Goal: Task Accomplishment & Management: Complete application form

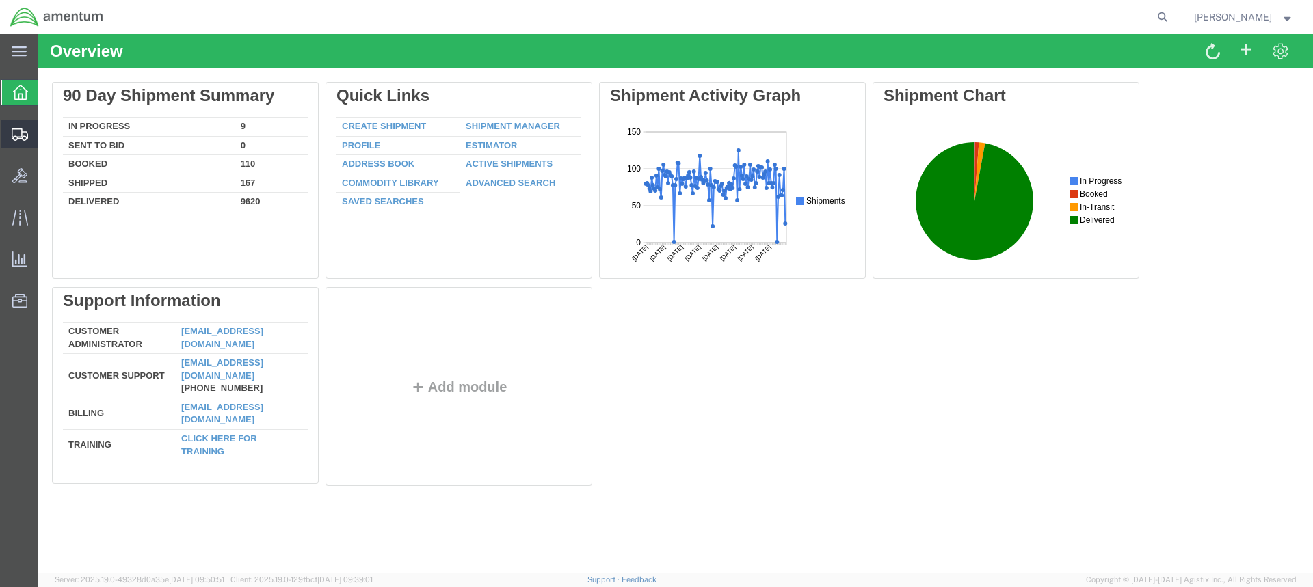
click at [0, 0] on span "Create from Template" at bounding box center [0, 0] width 0 height 0
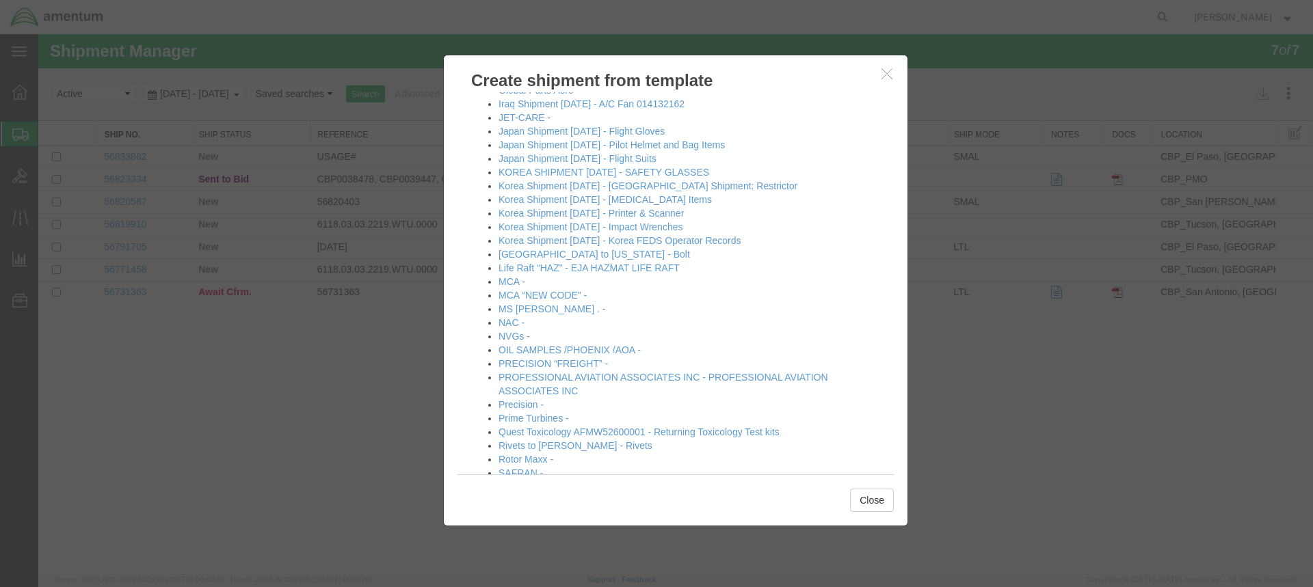
scroll to position [736, 0]
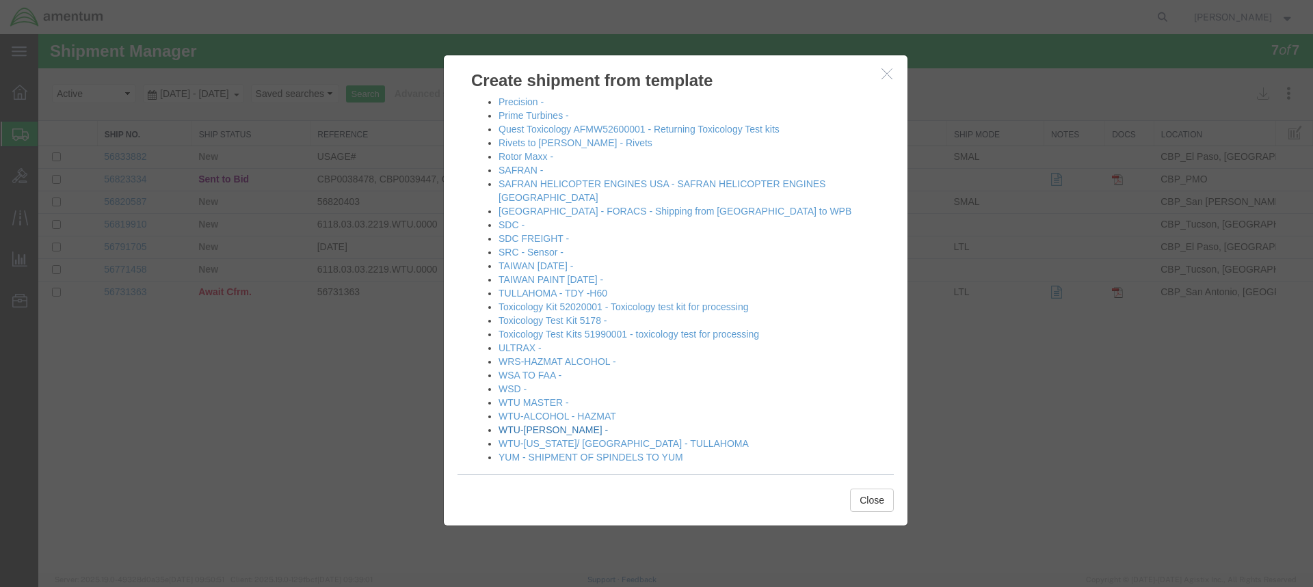
click at [530, 425] on link "WTU-[PERSON_NAME] -" at bounding box center [552, 430] width 109 height 11
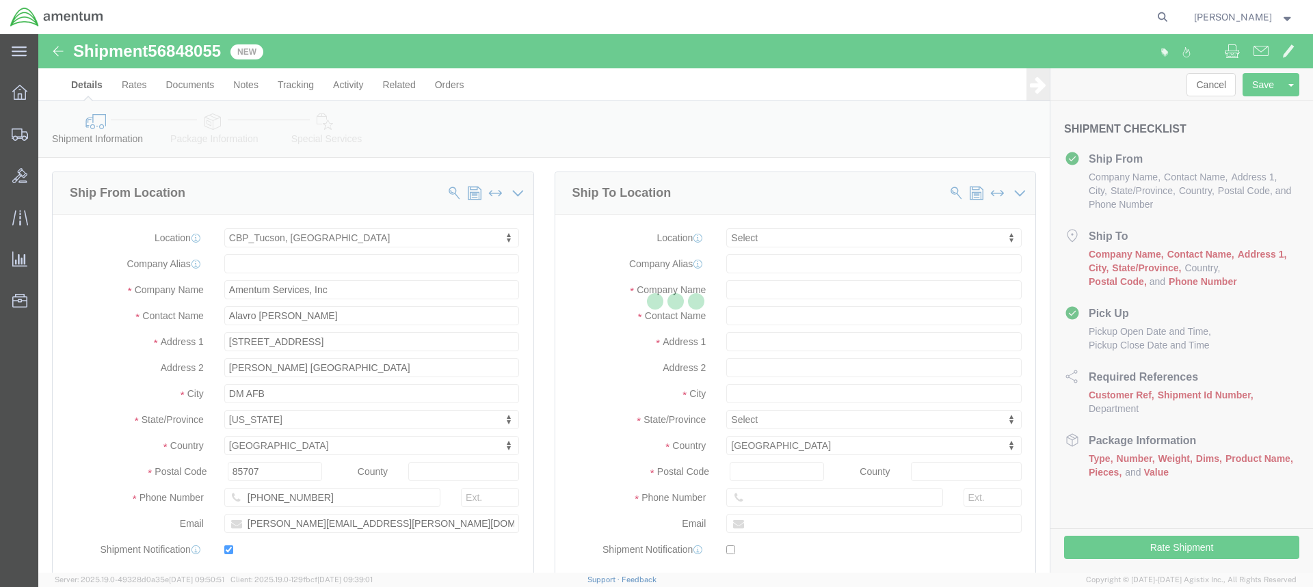
select select "49949"
select select
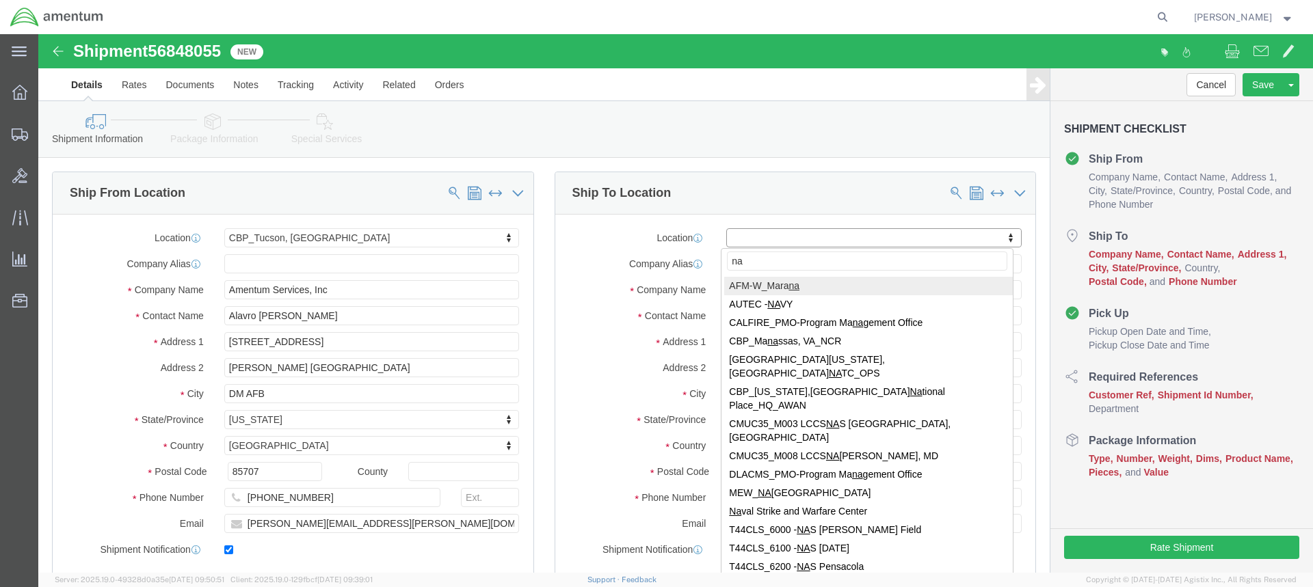
type input "n"
type input "N"
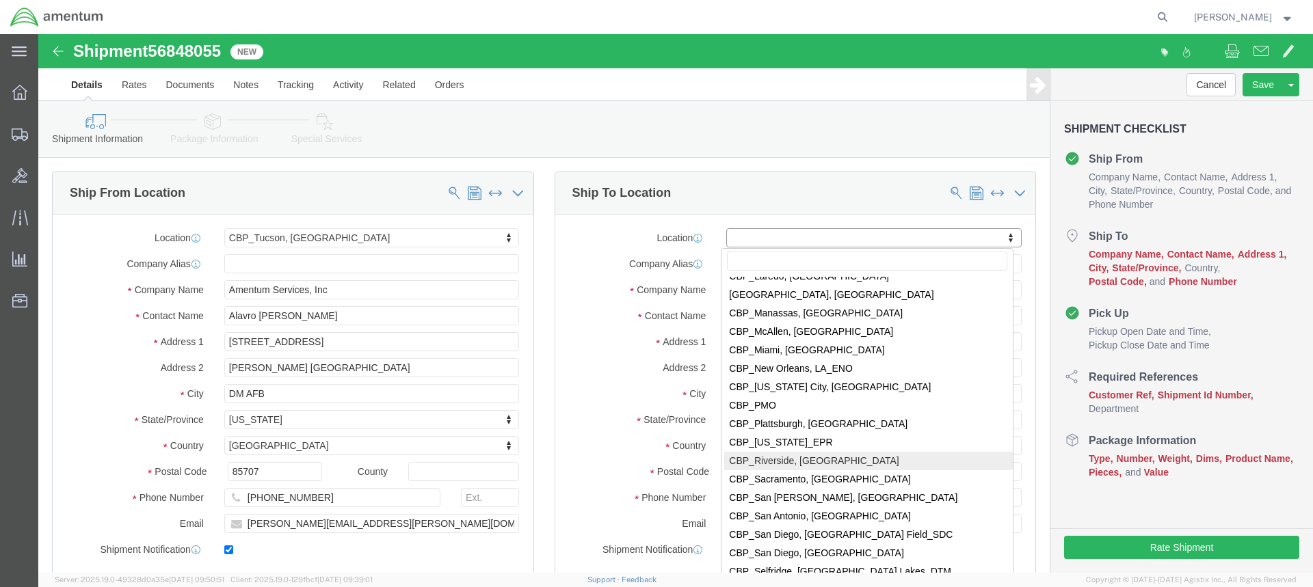
scroll to position [2872, 0]
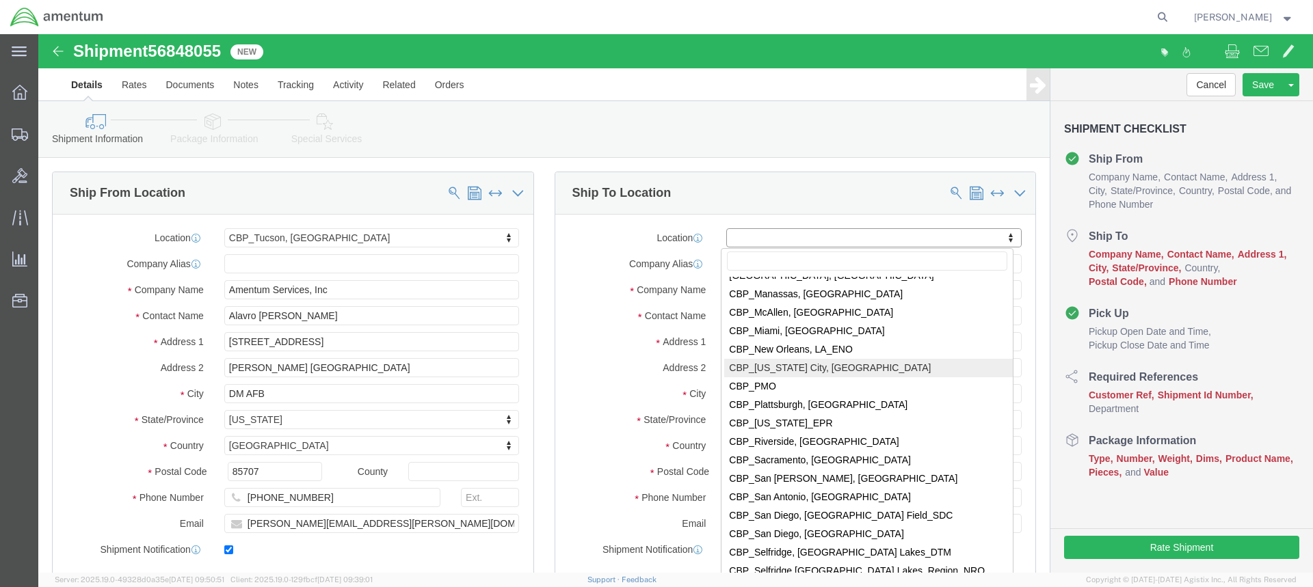
select select "49916"
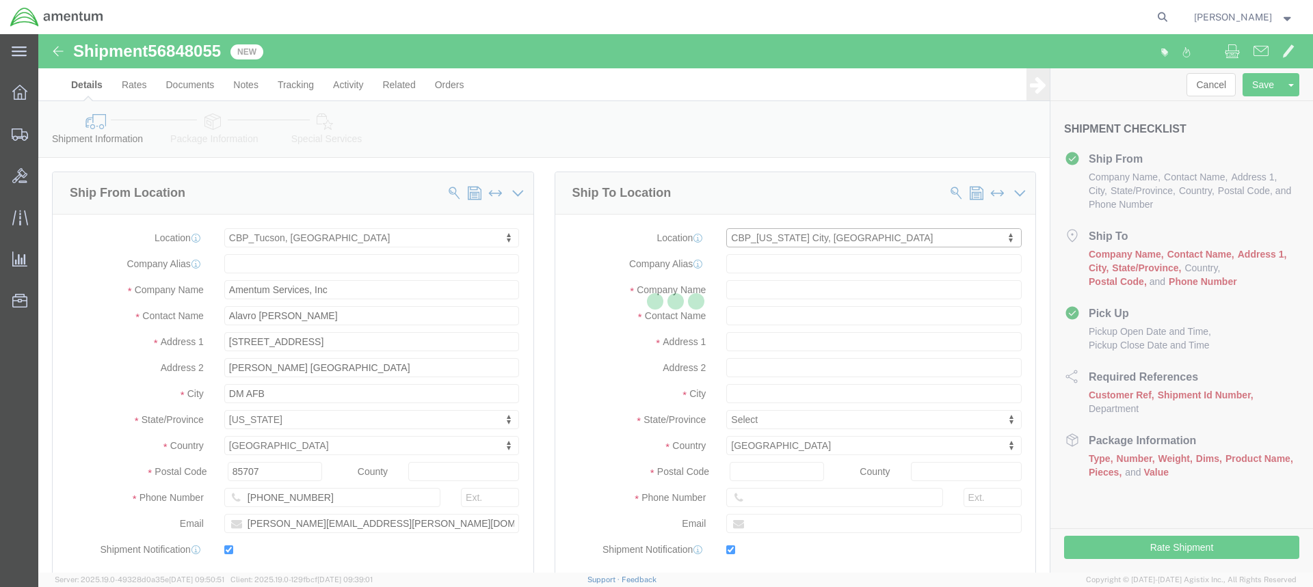
type input "Amentum Services, Inc"
type input "[PERSON_NAME]"
type input "5600 Air Cargo Rd"
type input "[US_STATE][GEOGRAPHIC_DATA]"
type input "73159-1109"
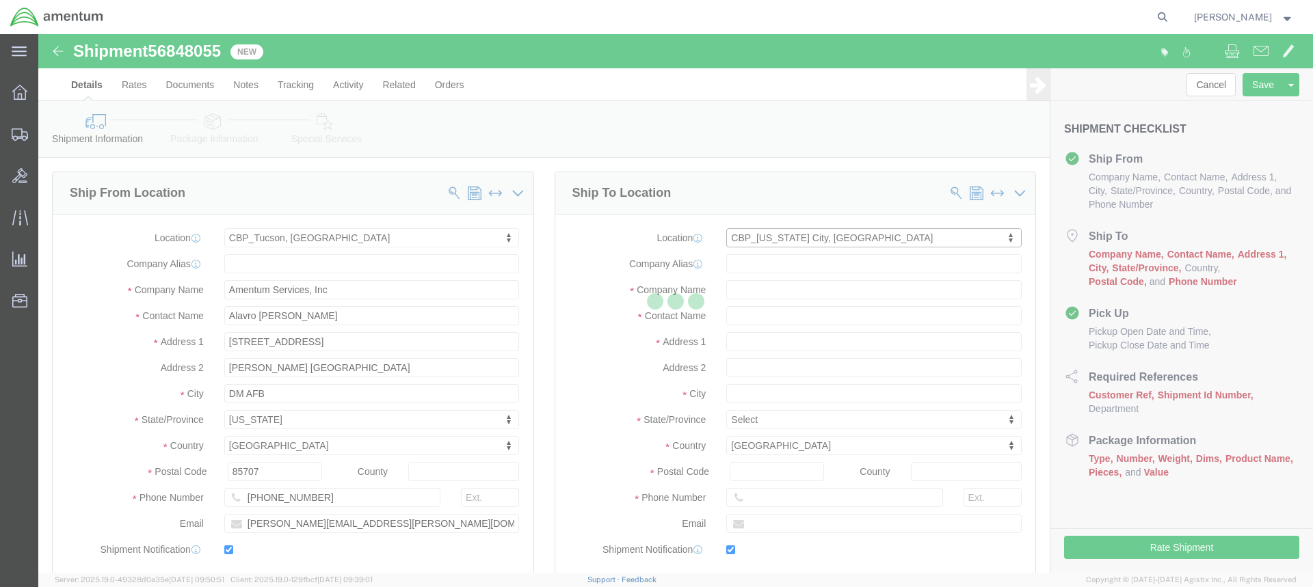
type input "[PHONE_NUMBER]"
type input "[PERSON_NAME][EMAIL_ADDRESS][PERSON_NAME][DOMAIN_NAME]"
checkbox input "true"
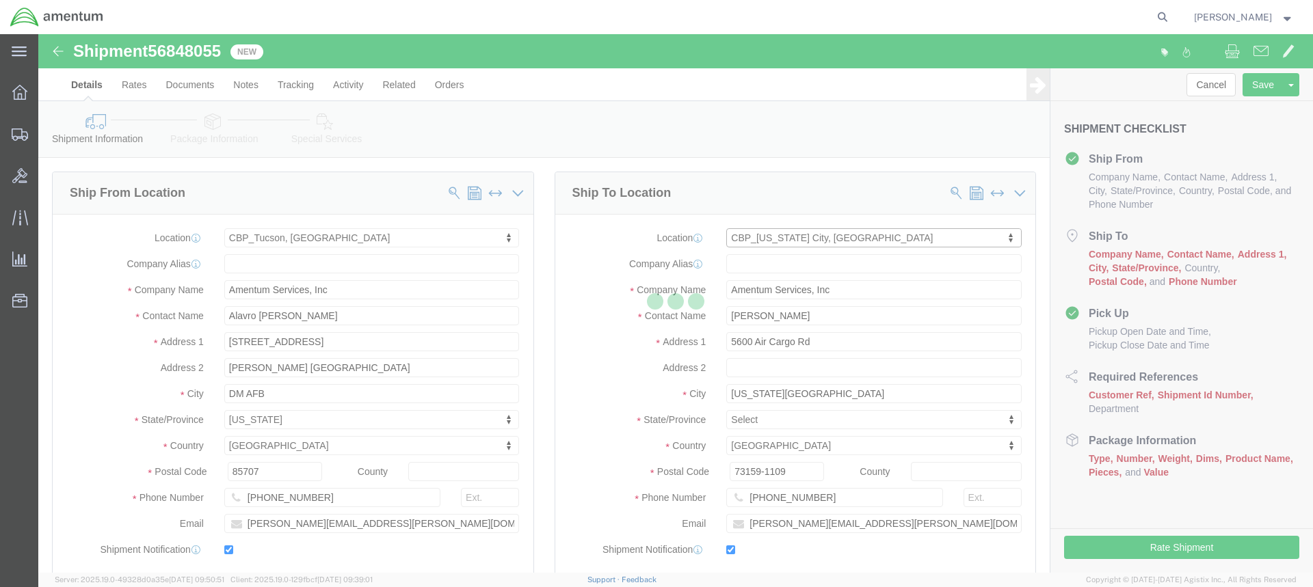
select select "OK"
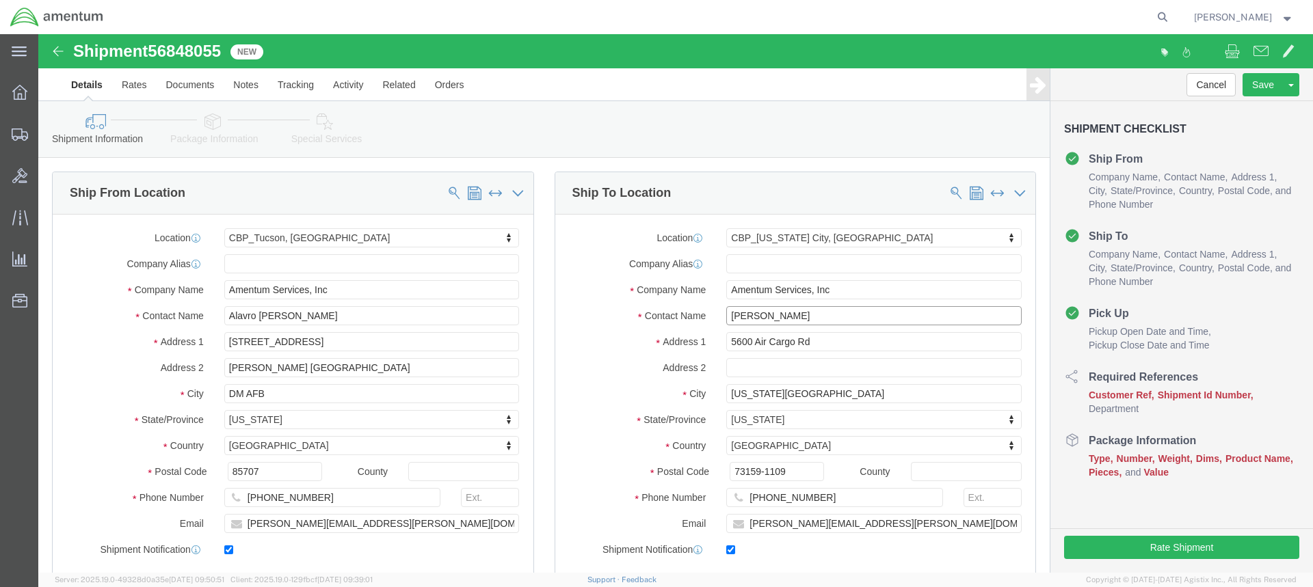
click input "[PERSON_NAME]"
type input "Z"
type input "j"
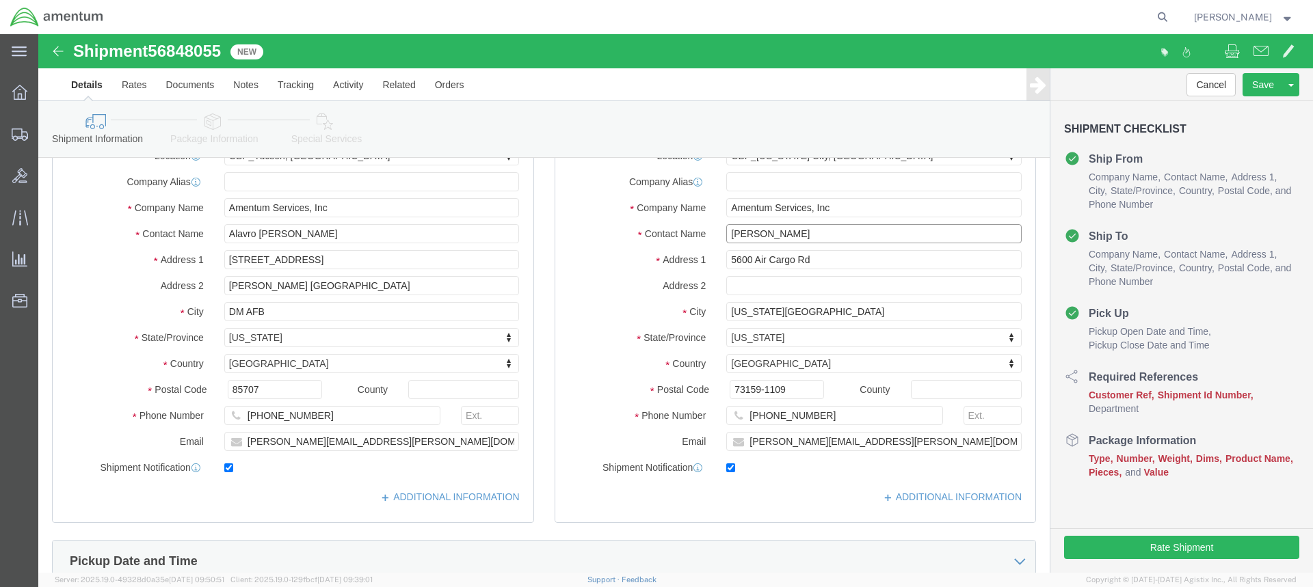
scroll to position [274, 0]
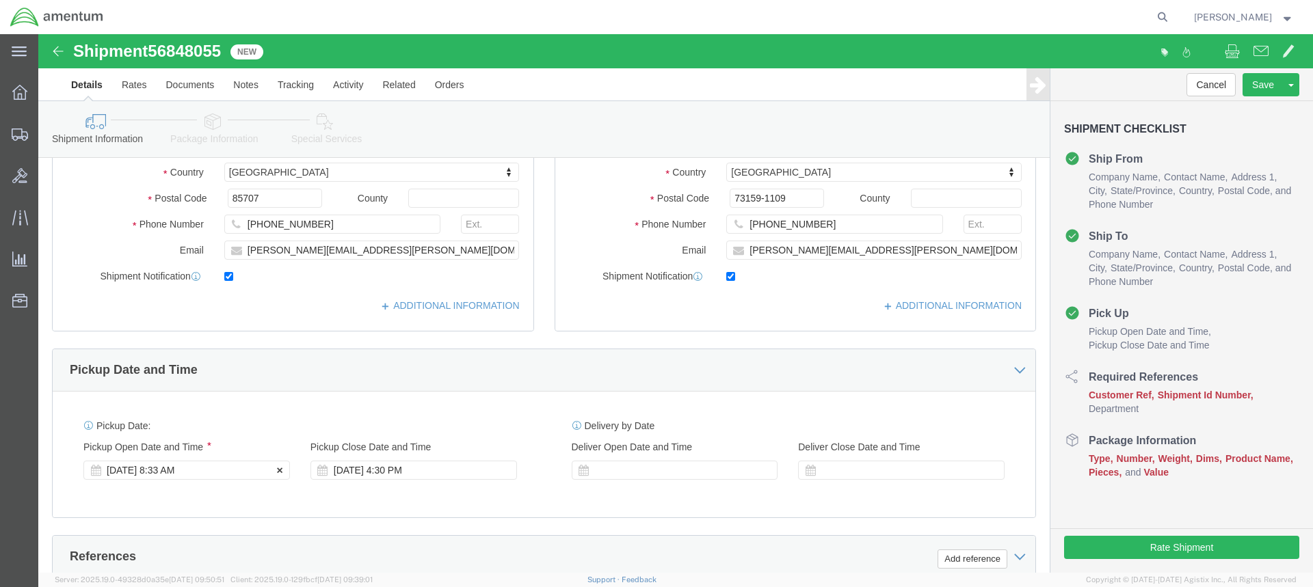
type input "[PERSON_NAME]"
click div "[DATE] 8:33 AM"
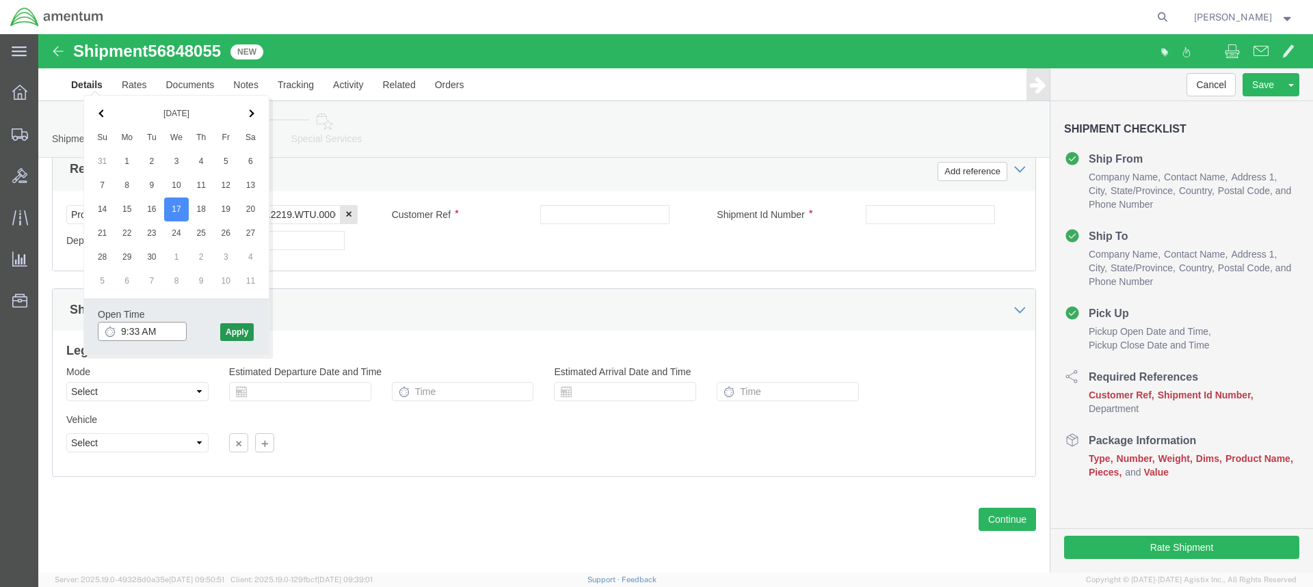
type input "9:33 AM"
click button "Apply"
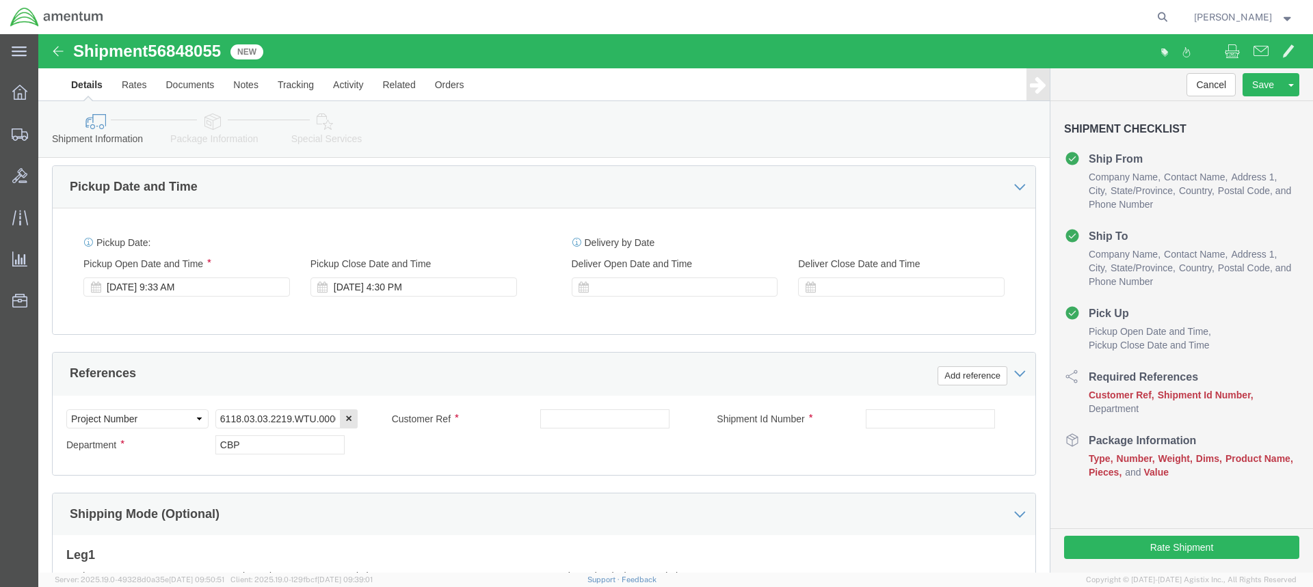
scroll to position [456, 0]
click input "text"
type input "[PERSON_NAME]"
click input "text"
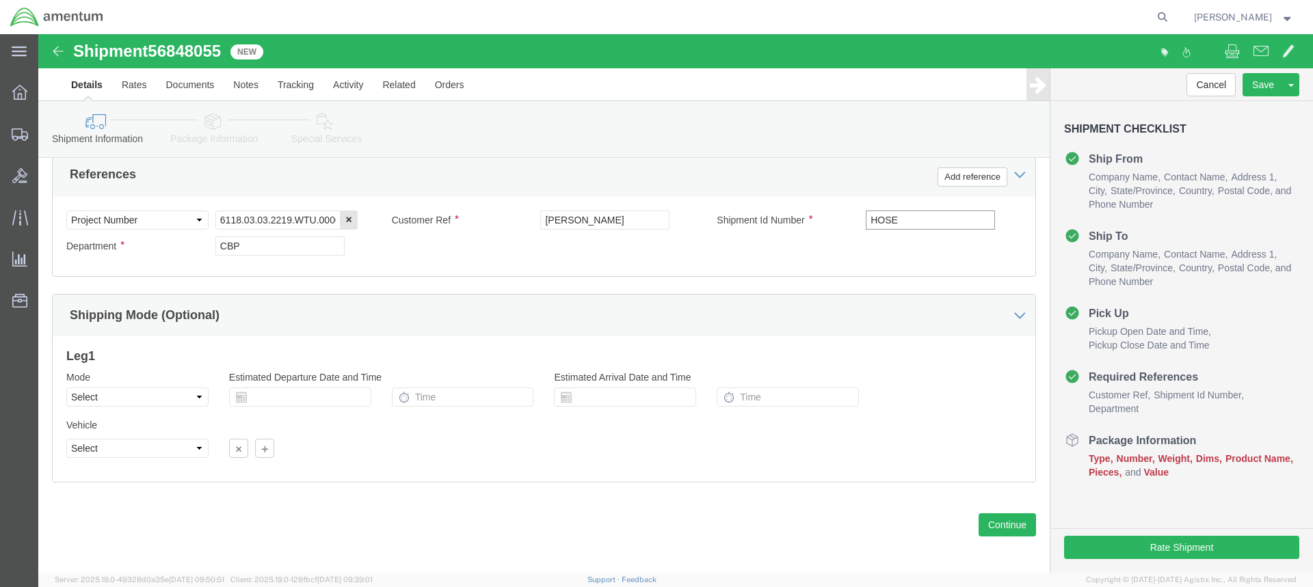
scroll to position [661, 0]
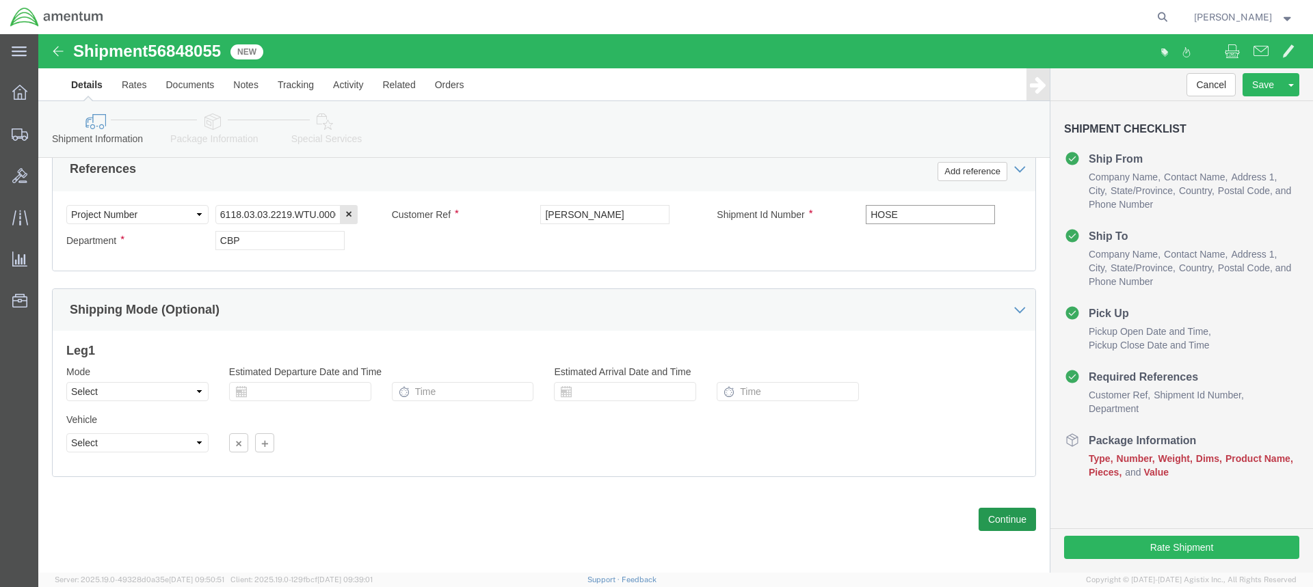
type input "HOSE"
click button "Continue"
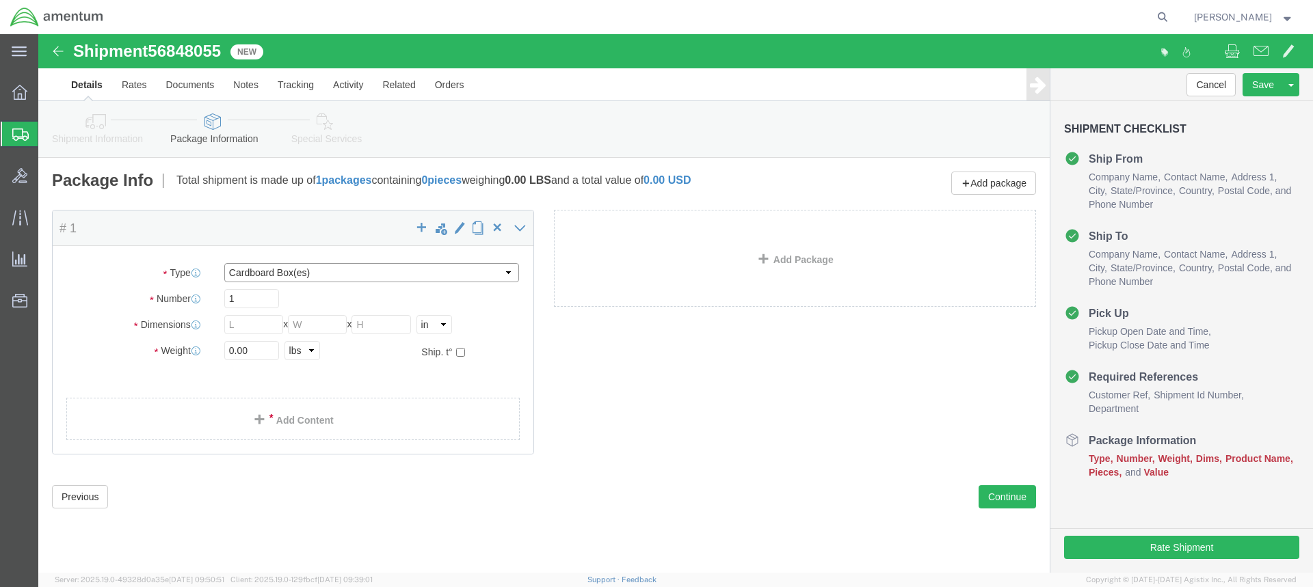
click select "Select BCK Boxes Bale(s) Basket(s) Bolt(s) Bottle(s) Buckets Bulk Bundle(s) Can…"
select select "ENV"
click select "Select BCK Boxes Bale(s) Basket(s) Bolt(s) Bottle(s) Buckets Bulk Bundle(s) Can…"
type input "9.50"
type input "12.50"
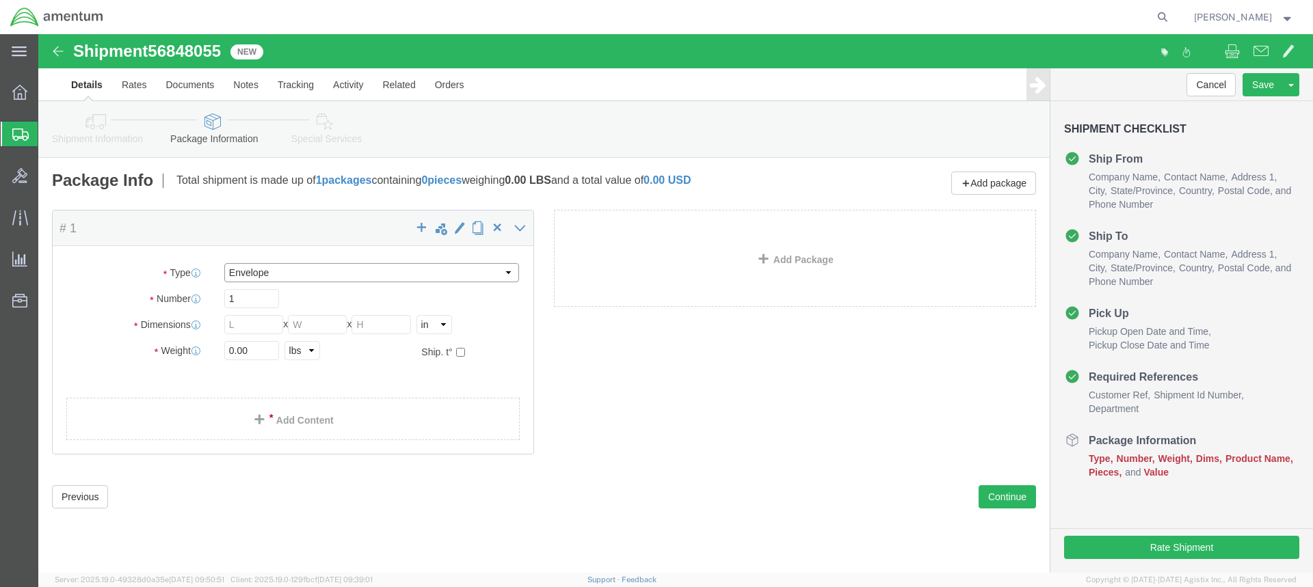
type input "0.25"
type input "1"
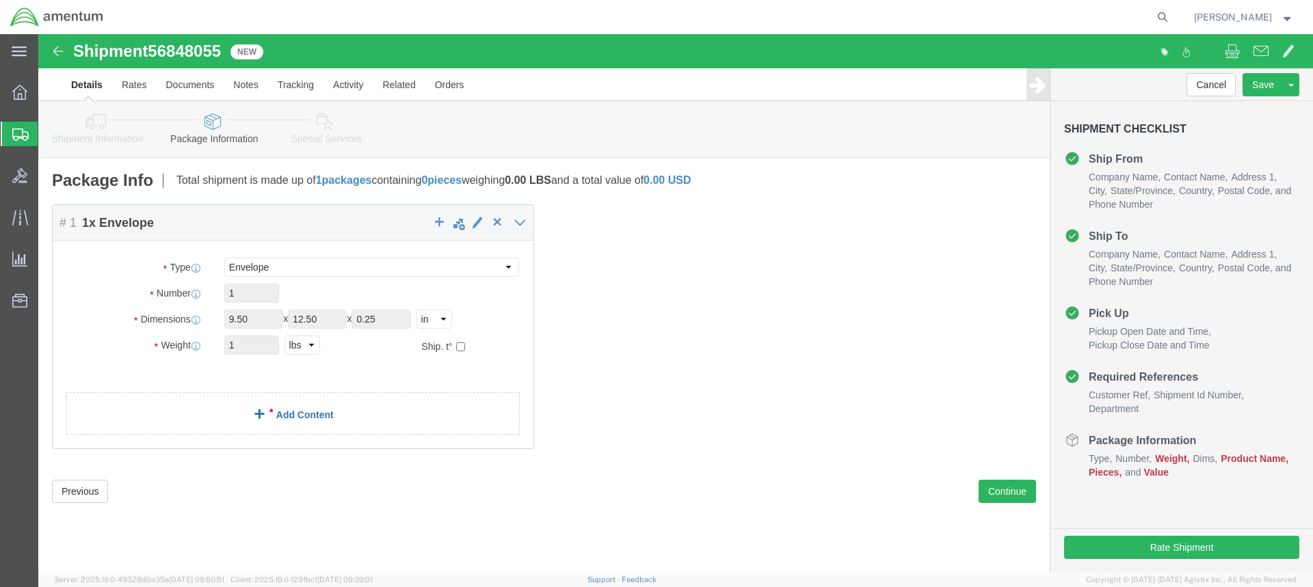
click link "Add Content"
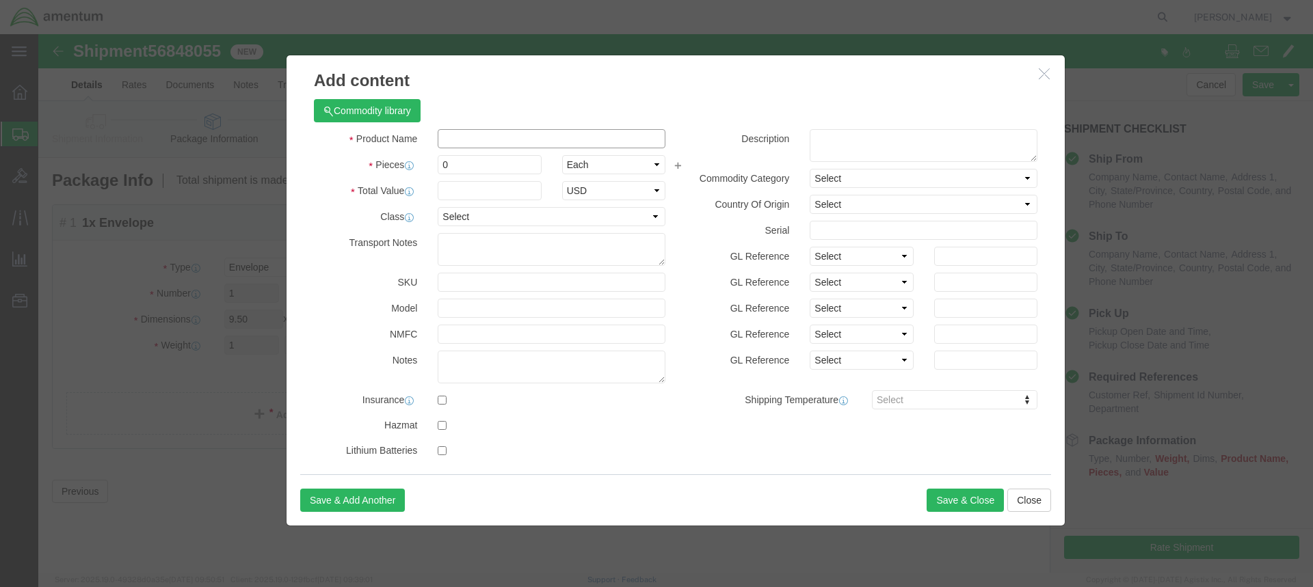
click input "text"
type input "HOSE"
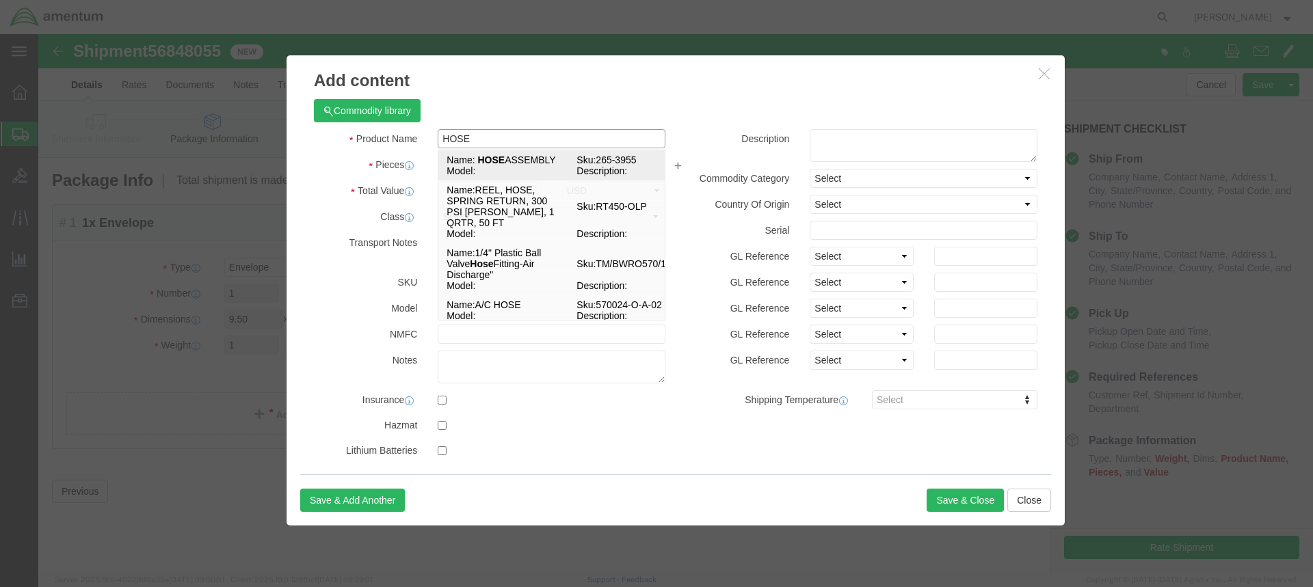
click span "Model:"
select select
checkbox input "false"
type input "HOSE ASSEMBLY"
type input "265-3955"
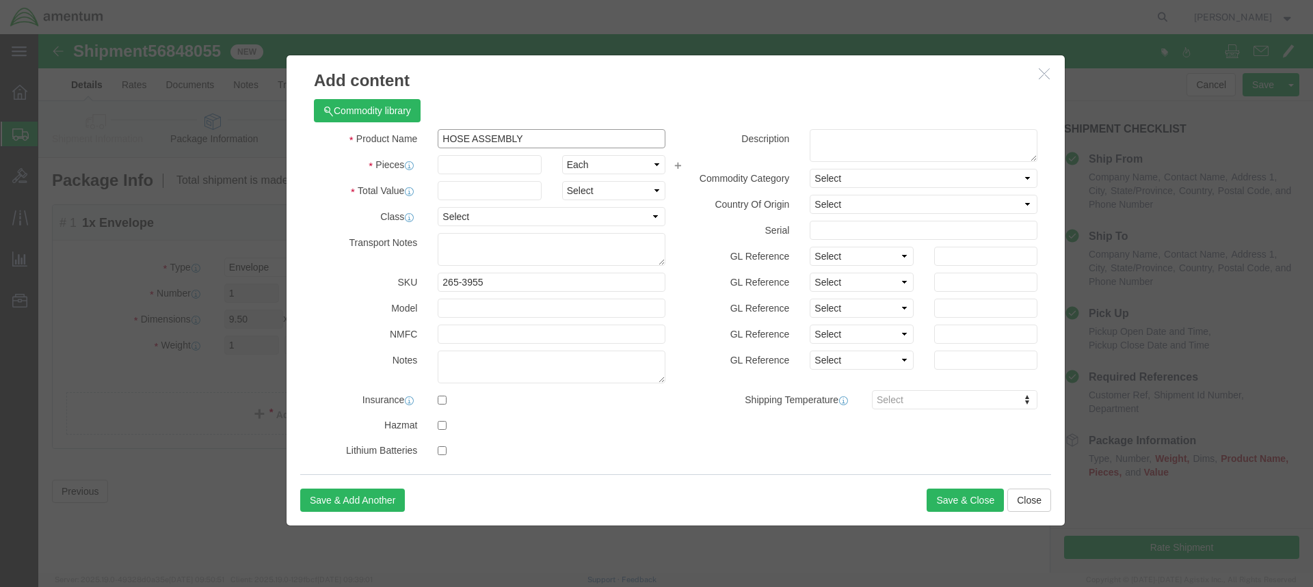
type input "HOSE ASSEMBLY"
click input "text"
type input "1"
click input "text"
type input "50.00"
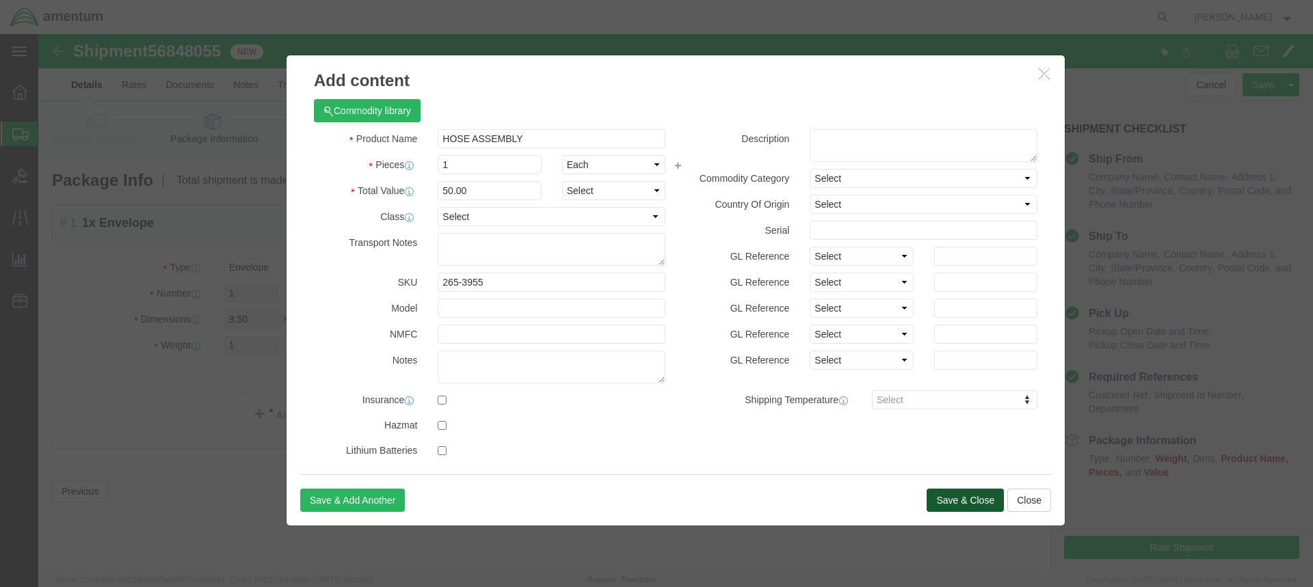
click button "Save & Close"
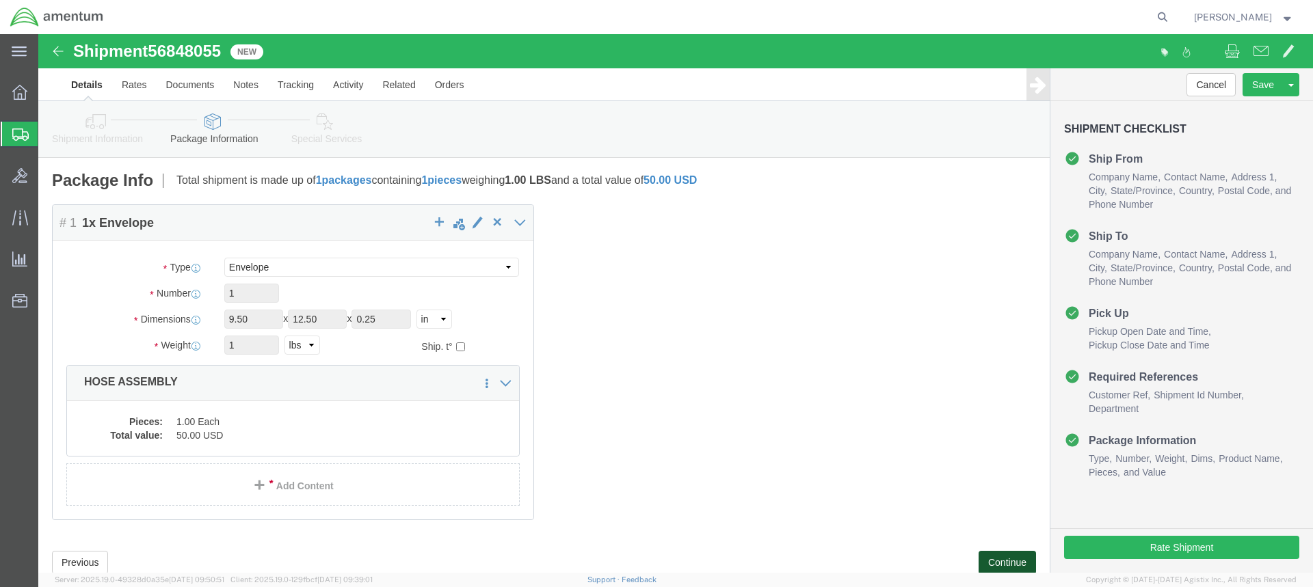
click button "Continue"
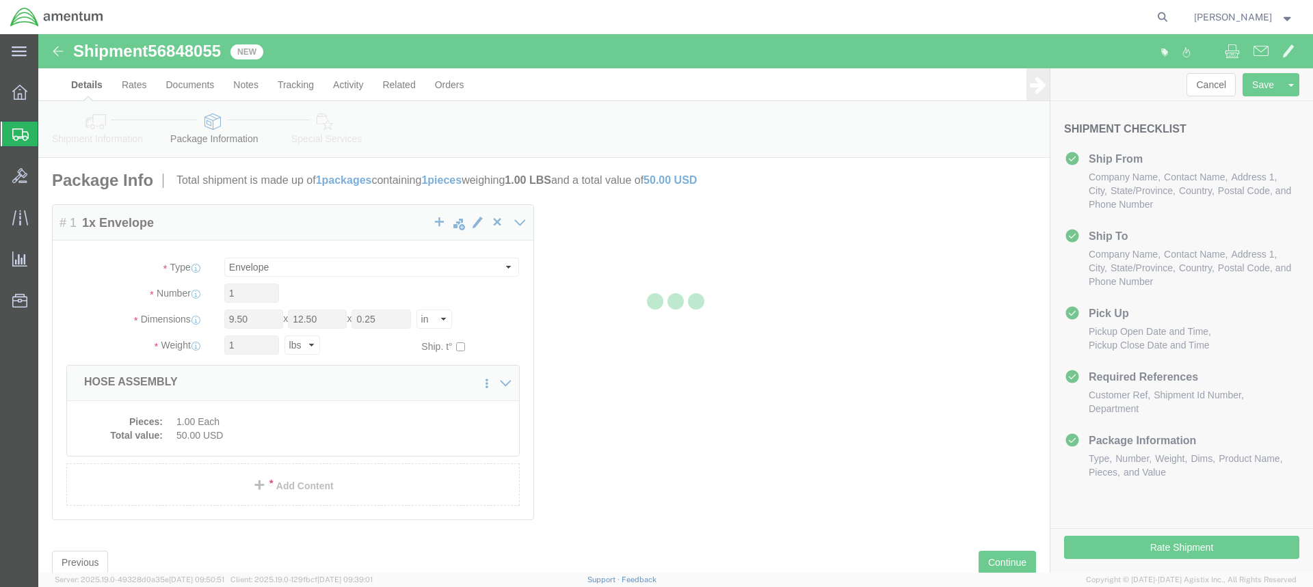
select select
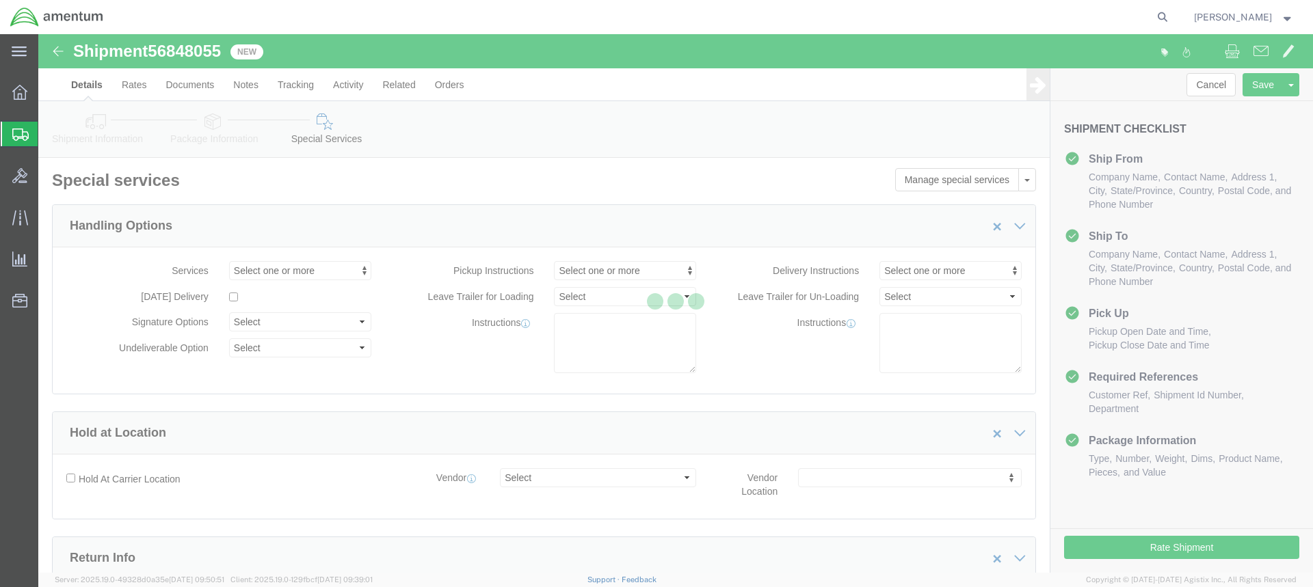
select select "DEPARTMENT"
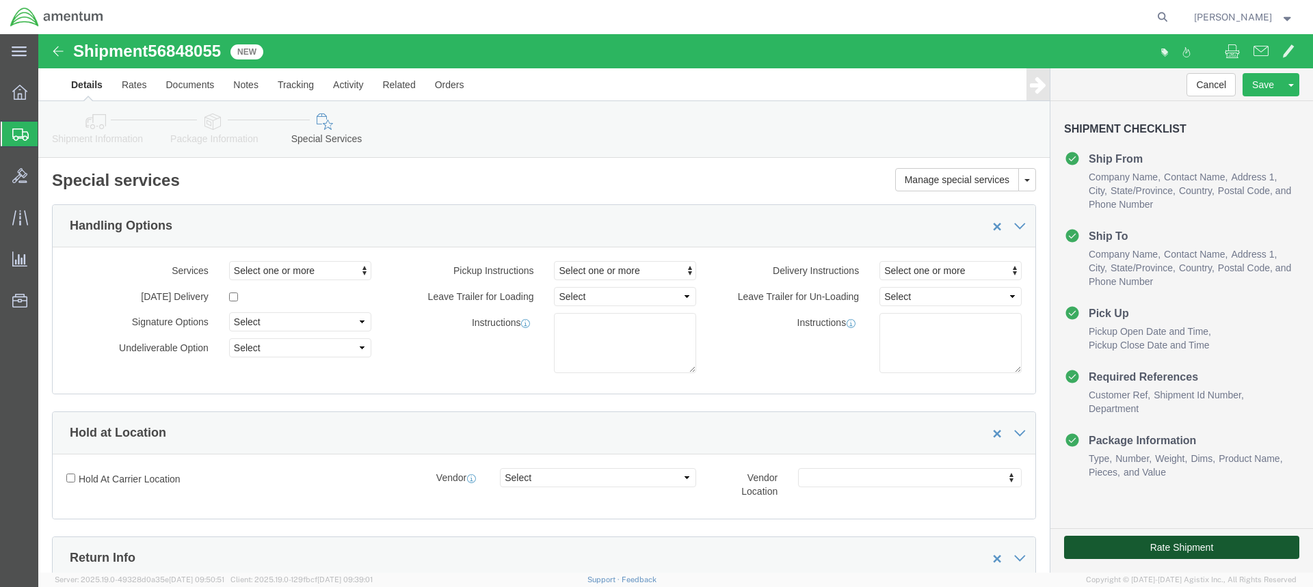
click button "Rate Shipment"
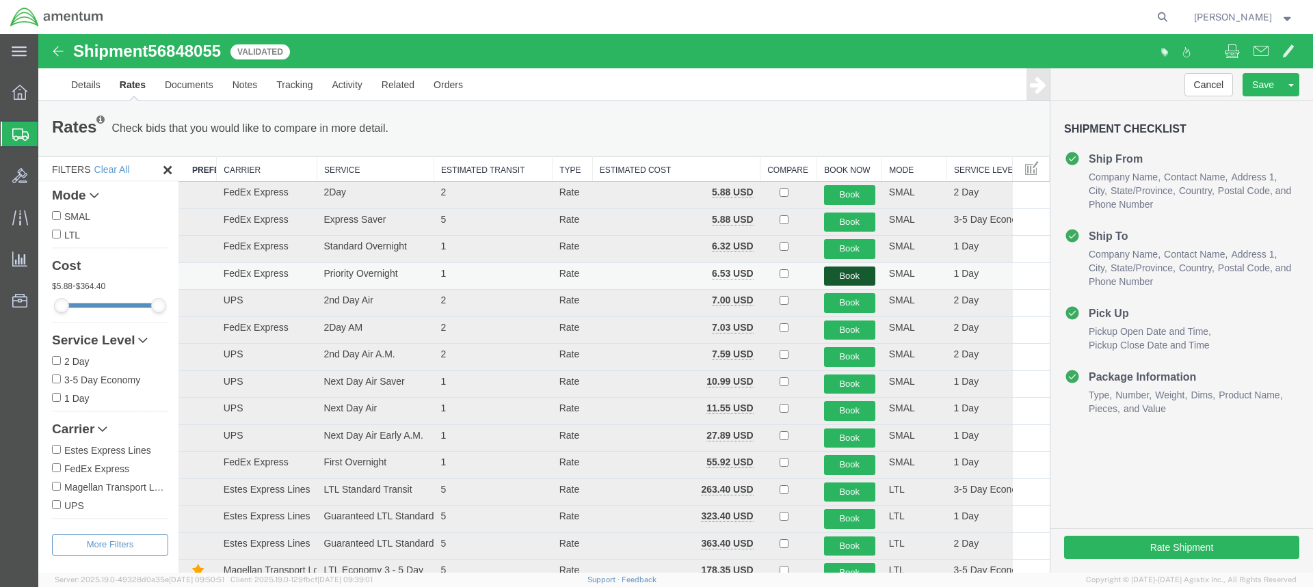
click at [849, 278] on button "Book" at bounding box center [849, 277] width 51 height 20
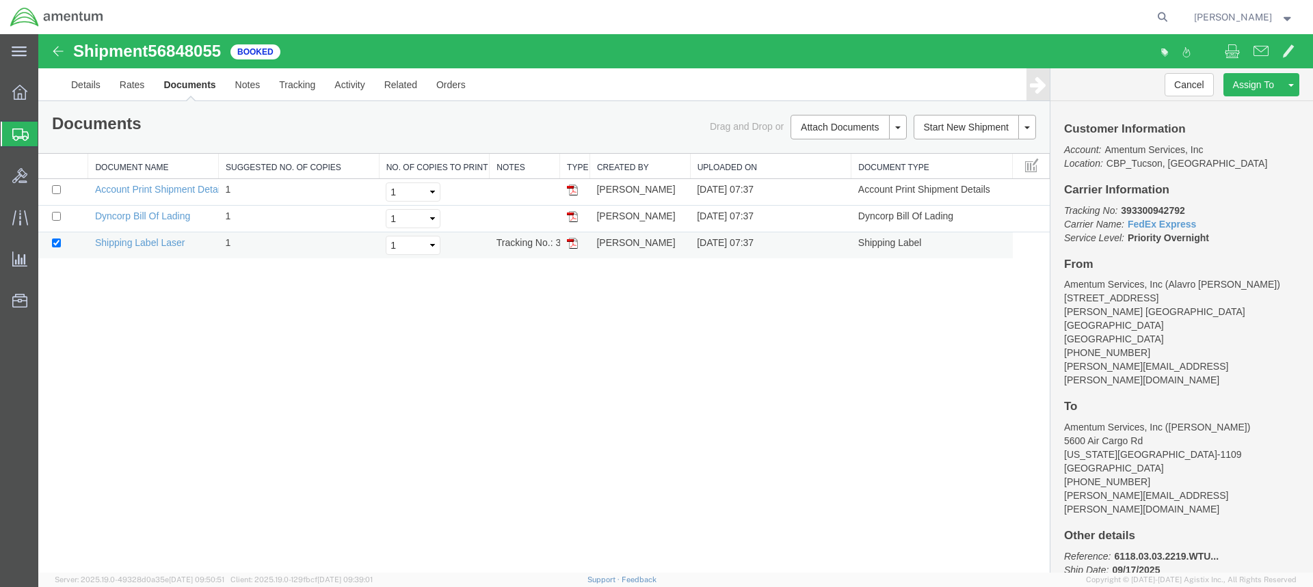
click at [571, 241] on img at bounding box center [572, 243] width 11 height 11
click at [572, 217] on img at bounding box center [572, 216] width 11 height 11
drag, startPoint x: 612, startPoint y: 356, endPoint x: 615, endPoint y: 339, distance: 17.4
click at [611, 356] on div "Shipment 56848055 3 of 3 Booked Details Rates Documents Notes Tracking Activity…" at bounding box center [675, 303] width 1275 height 539
